Goal: Find specific page/section

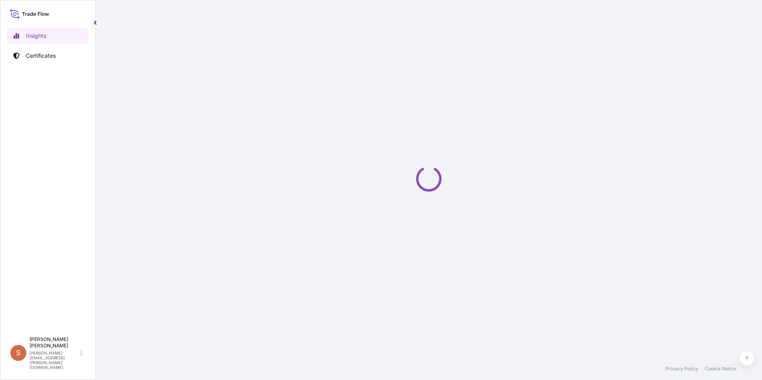
select select "2025"
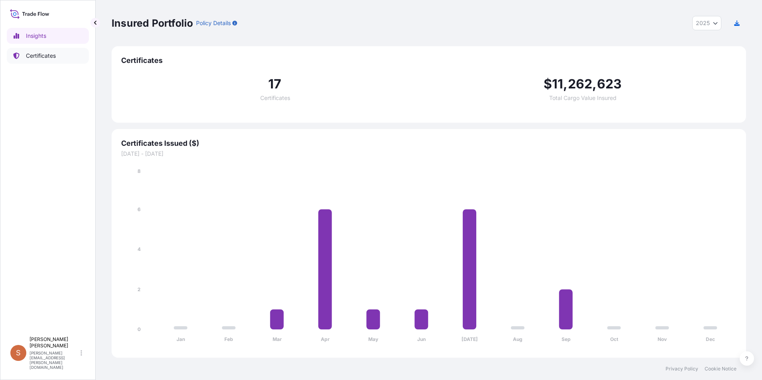
click at [26, 50] on link "Certificates" at bounding box center [48, 56] width 82 height 16
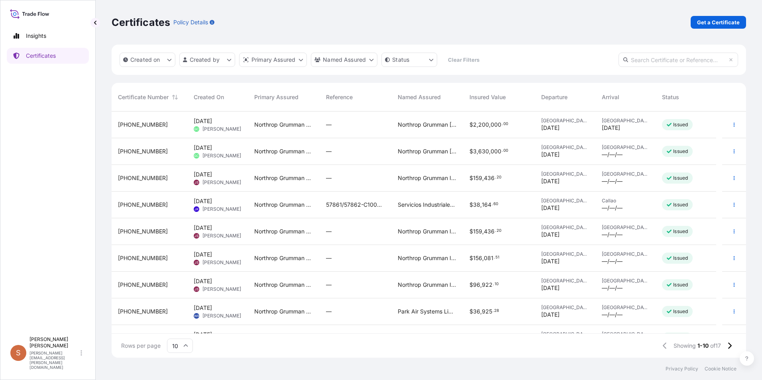
scroll to position [245, 629]
click at [82, 356] on icon at bounding box center [82, 353] width 2 height 6
